Goal: Task Accomplishment & Management: Manage account settings

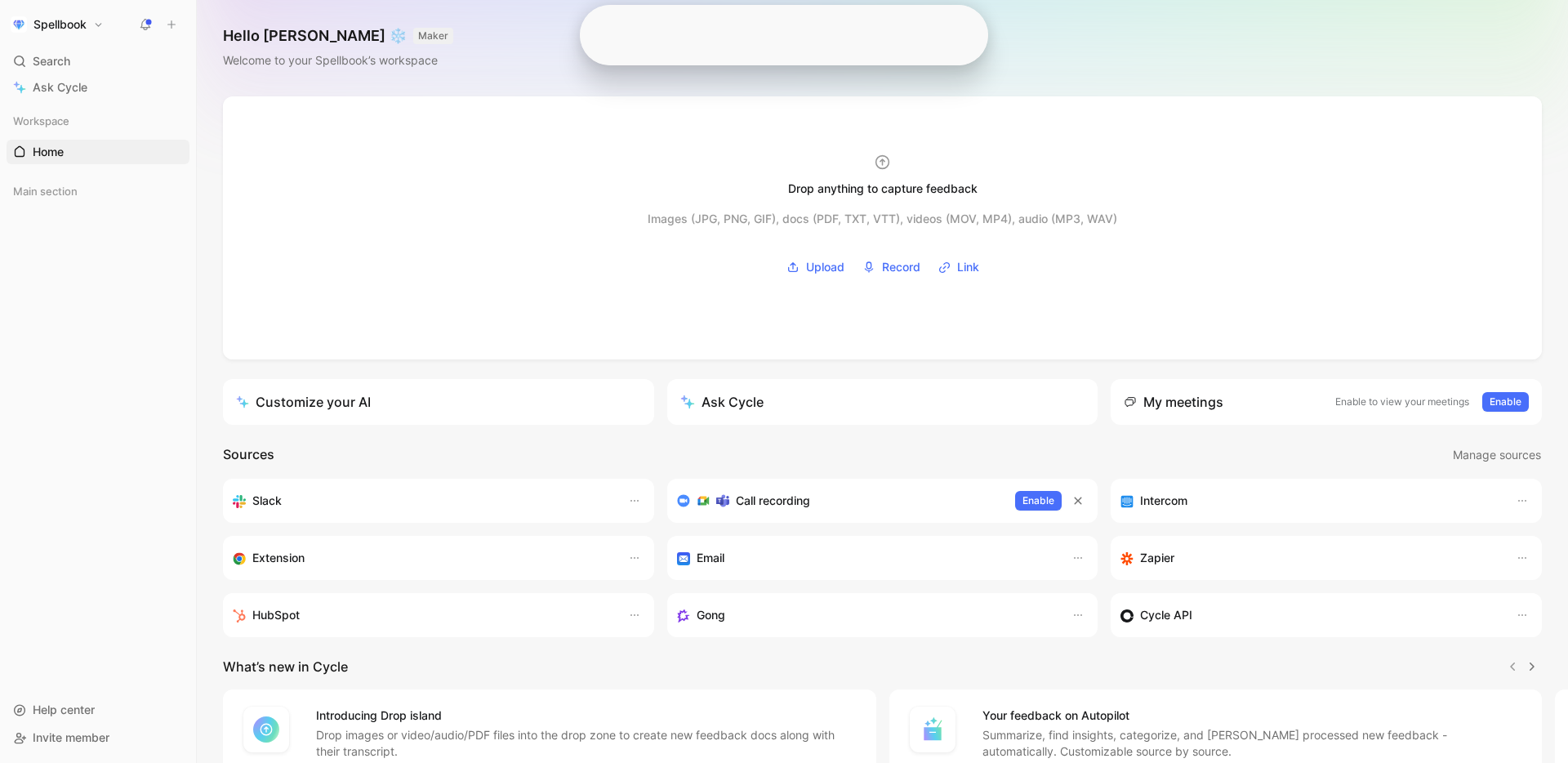
click at [71, 16] on button "Spellbook" at bounding box center [57, 24] width 101 height 23
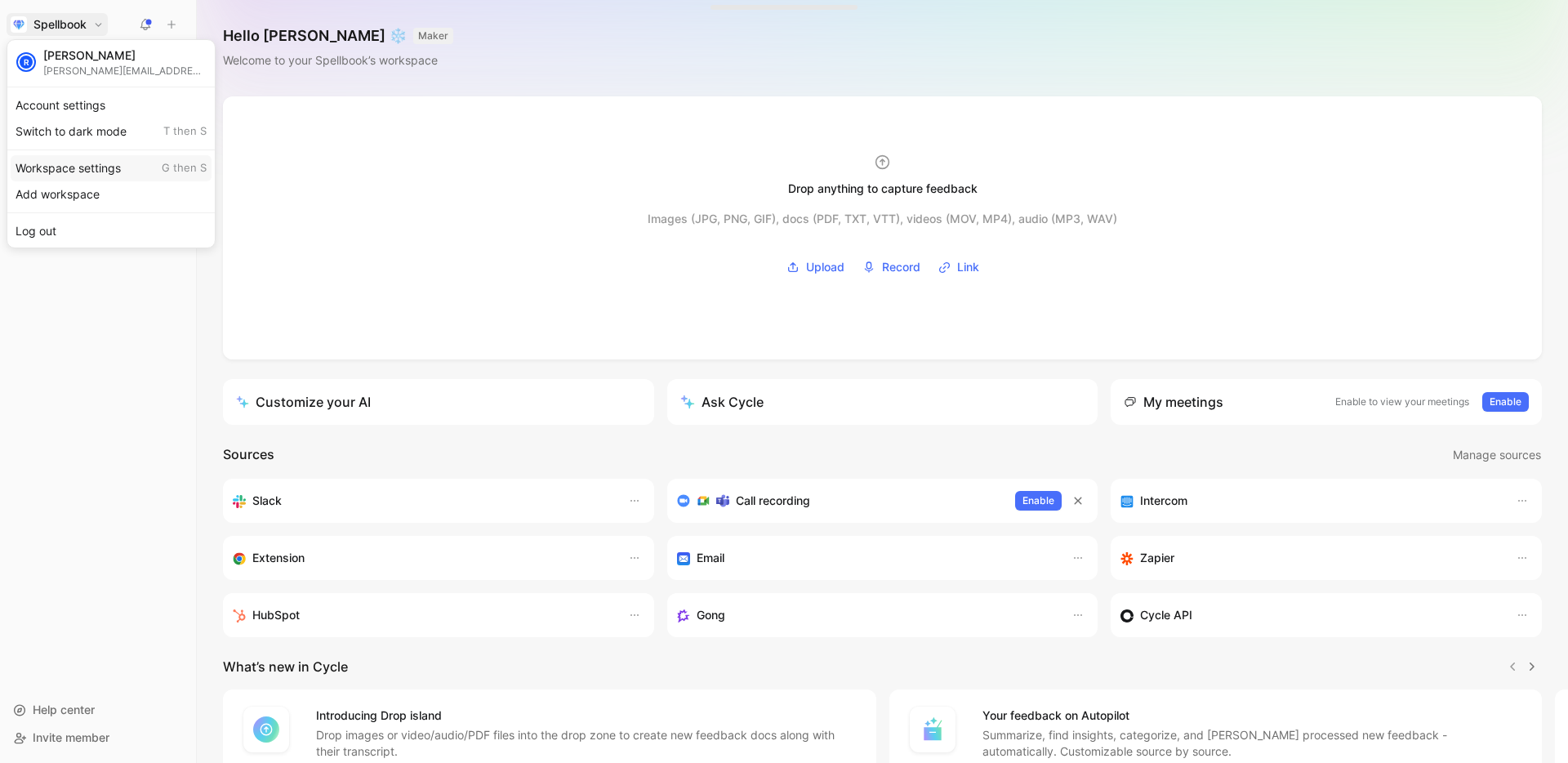
click at [79, 164] on div "Workspace settings G then S" at bounding box center [111, 168] width 201 height 26
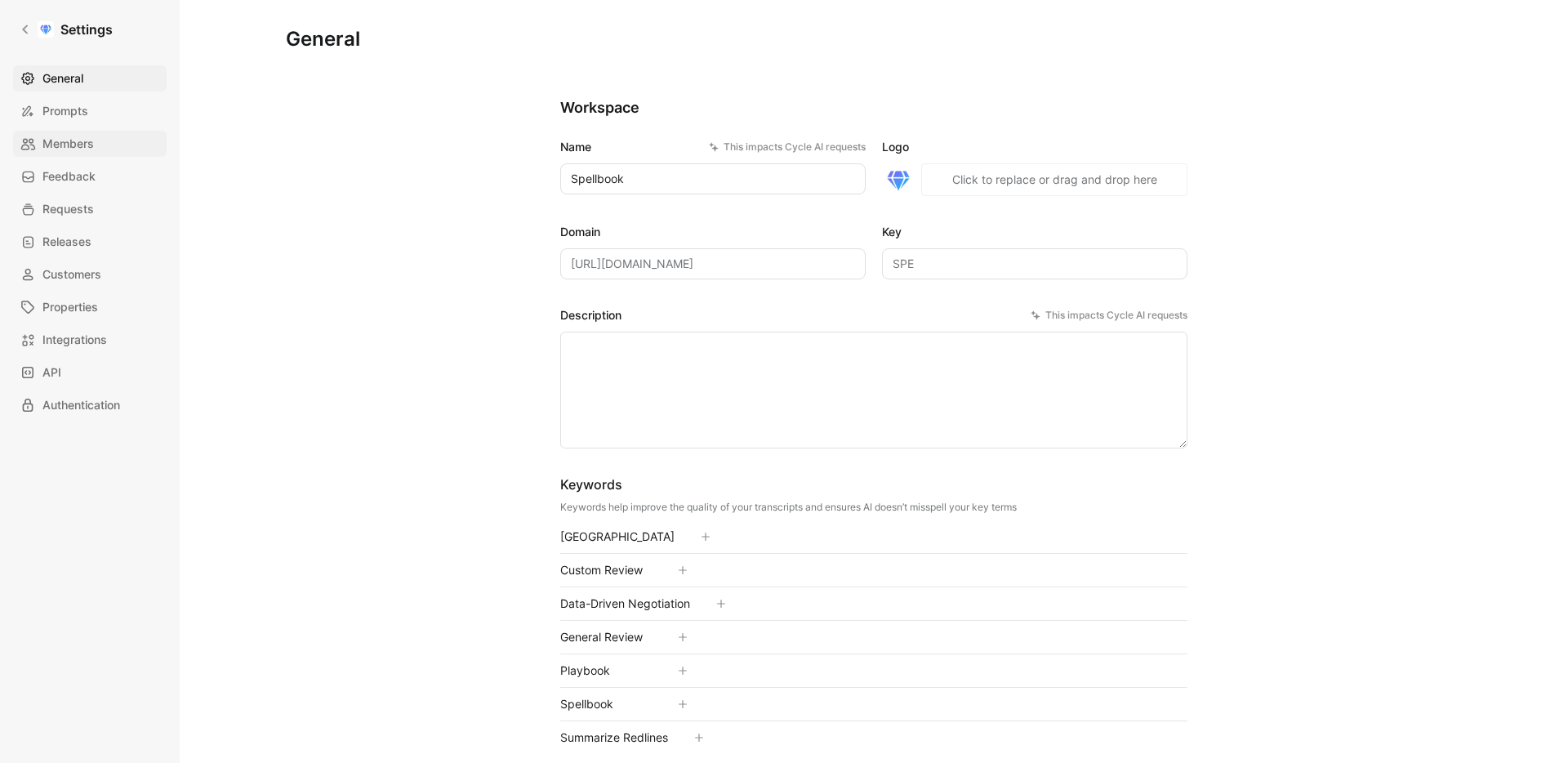
click at [83, 146] on span "Members" at bounding box center [68, 144] width 52 height 20
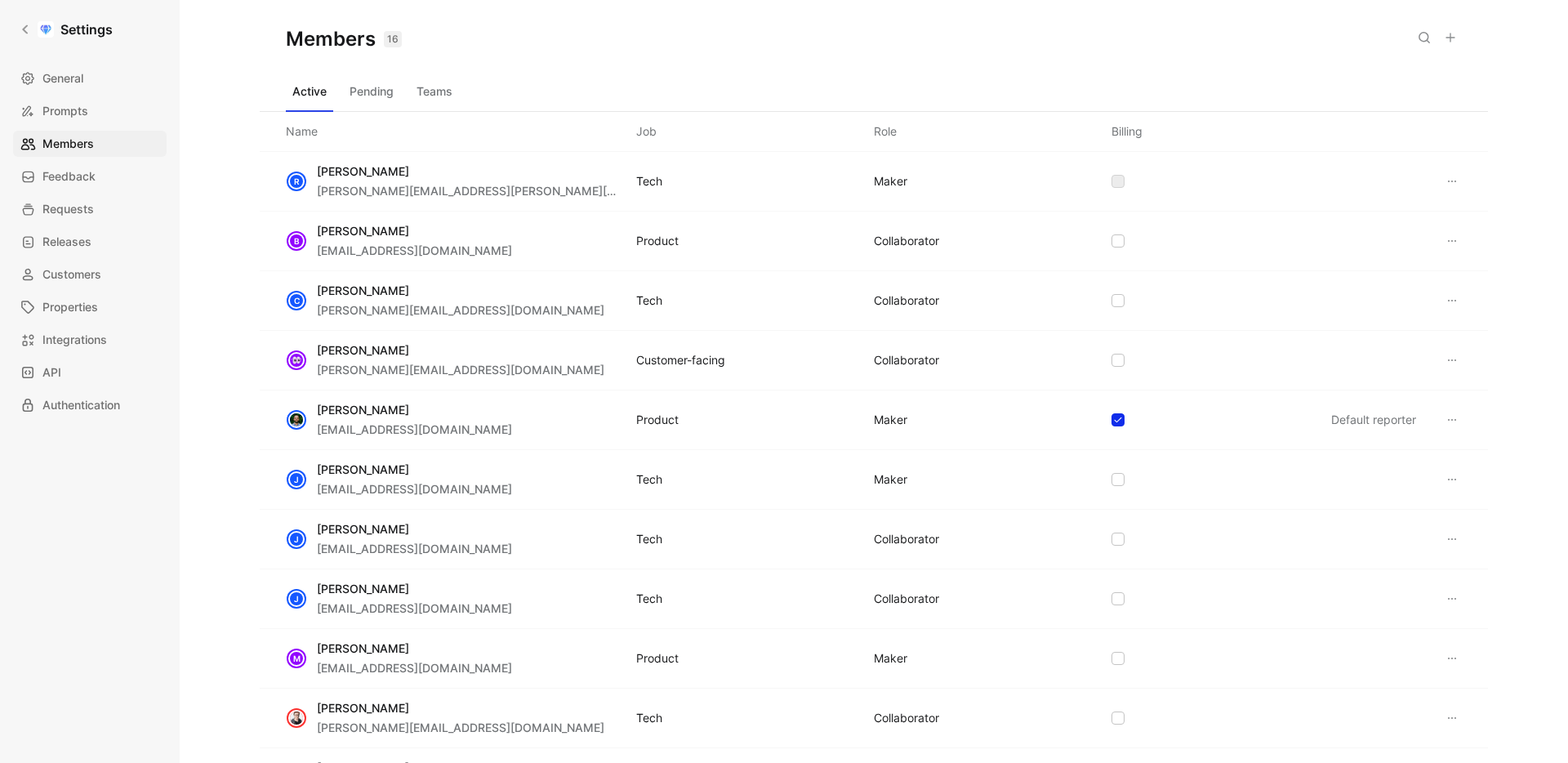
click at [1455, 42] on icon at bounding box center [1450, 37] width 13 height 13
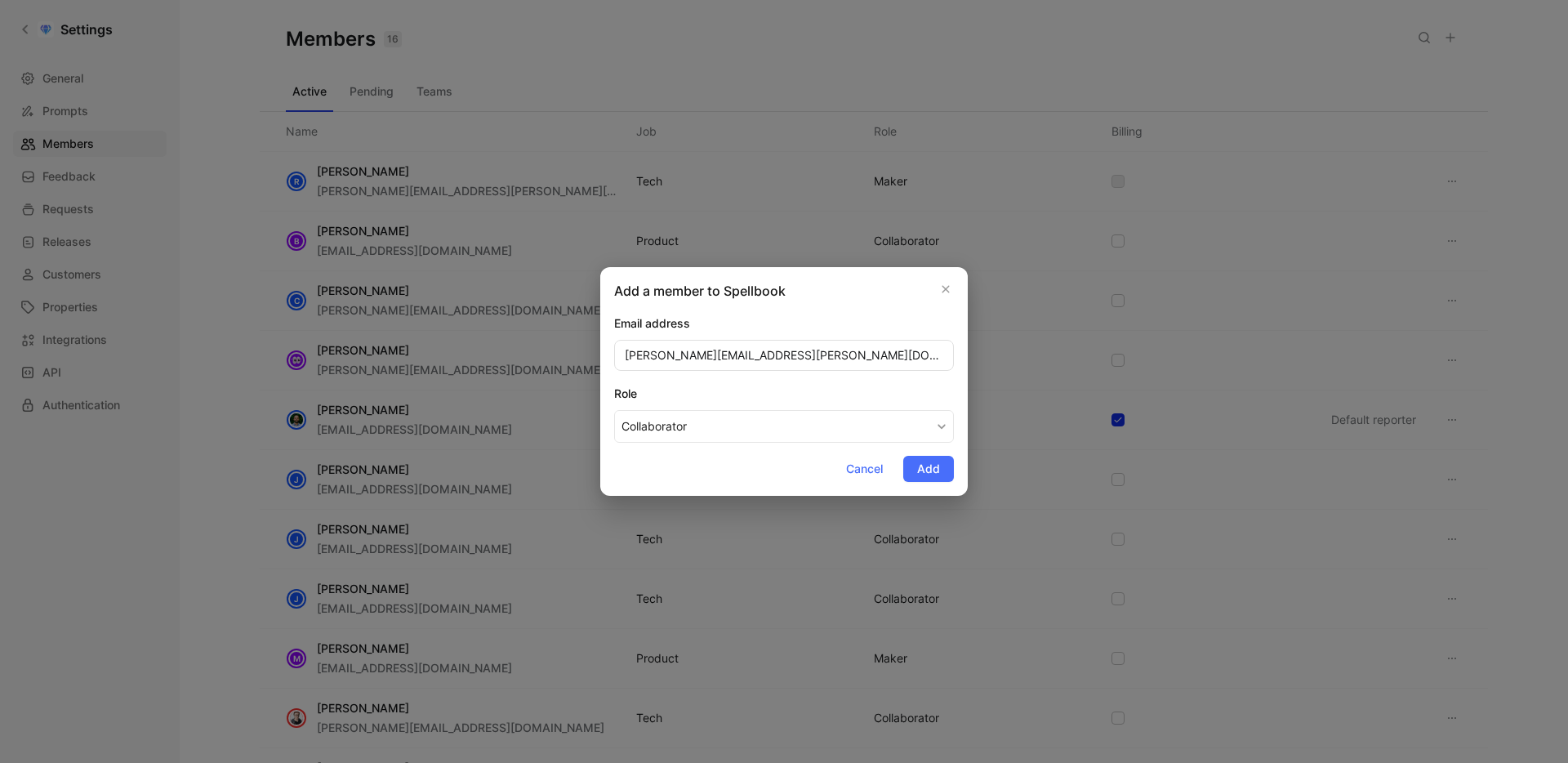
type input "[PERSON_NAME][EMAIL_ADDRESS][PERSON_NAME][DOMAIN_NAME]"
drag, startPoint x: 794, startPoint y: 279, endPoint x: 924, endPoint y: 279, distance: 130.0
click at [924, 279] on div "Add a member to Spellbook Email address [PERSON_NAME][EMAIL_ADDRESS][PERSON_NAM…" at bounding box center [784, 381] width 368 height 229
click at [822, 400] on div "Role" at bounding box center [784, 393] width 340 height 20
click at [822, 410] on button "Collaborator" at bounding box center [784, 426] width 340 height 33
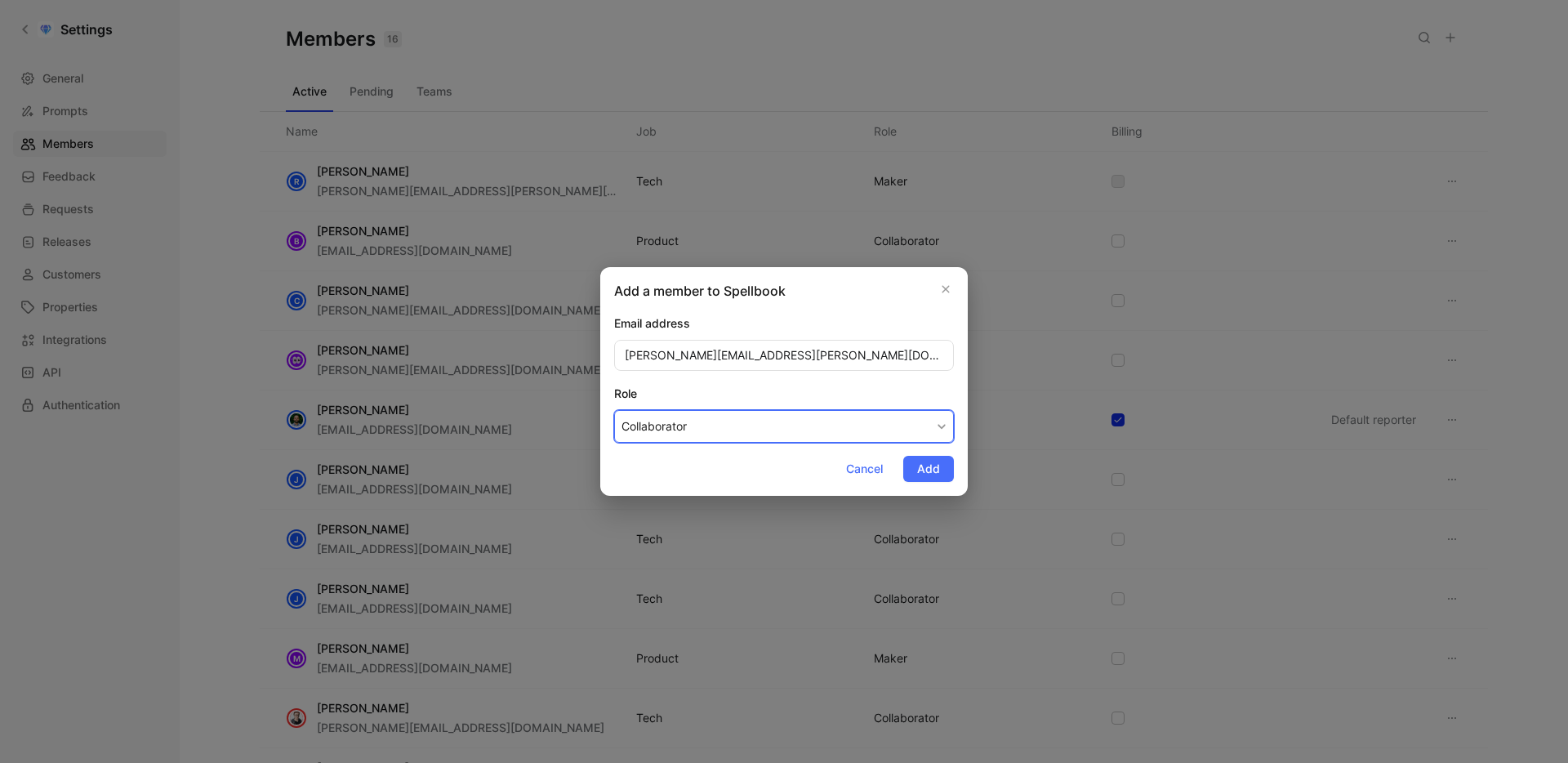
click at [822, 414] on button "Collaborator" at bounding box center [784, 426] width 340 height 33
click at [947, 291] on icon "button" at bounding box center [946, 288] width 10 height 13
